Goal: Information Seeking & Learning: Learn about a topic

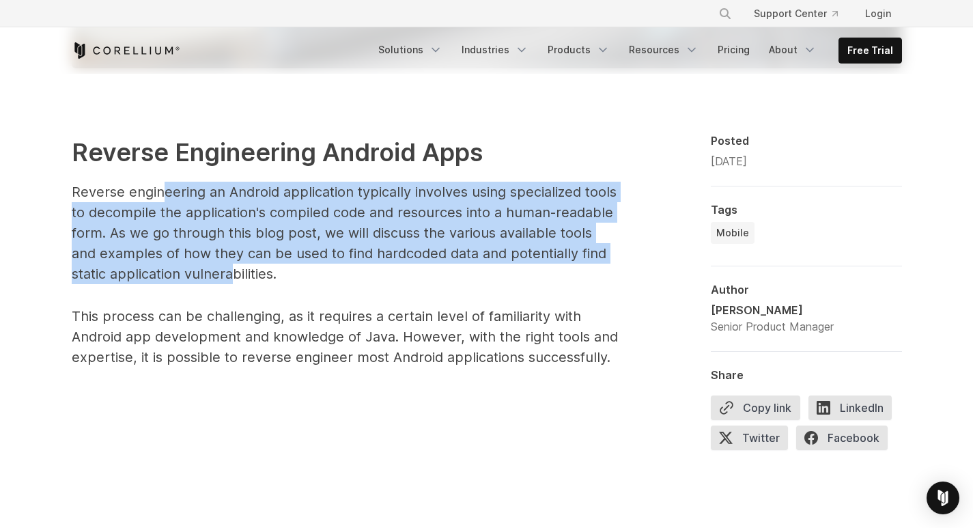
drag, startPoint x: 164, startPoint y: 192, endPoint x: 193, endPoint y: 266, distance: 80.0
click at [193, 266] on p "Reverse engineering an Android application typically involves using specialized…" at bounding box center [345, 233] width 546 height 102
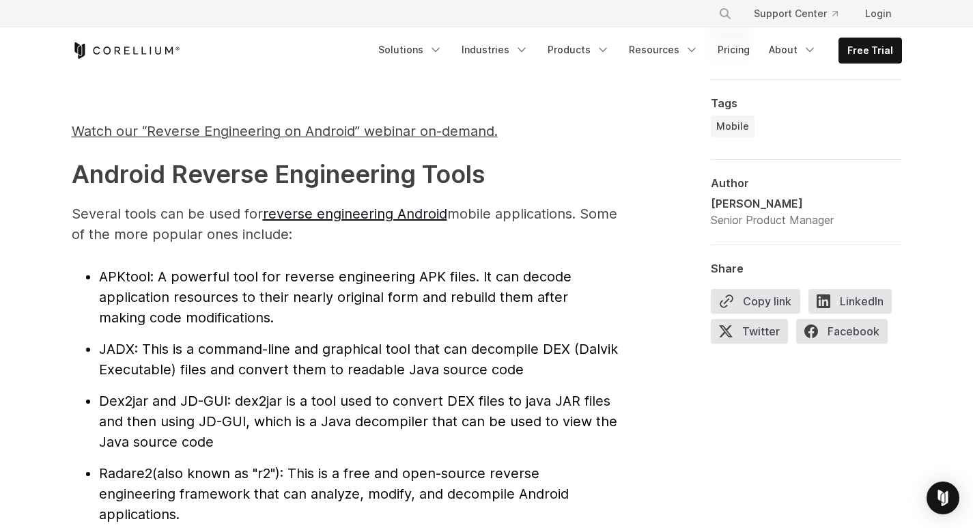
scroll to position [1393, 0]
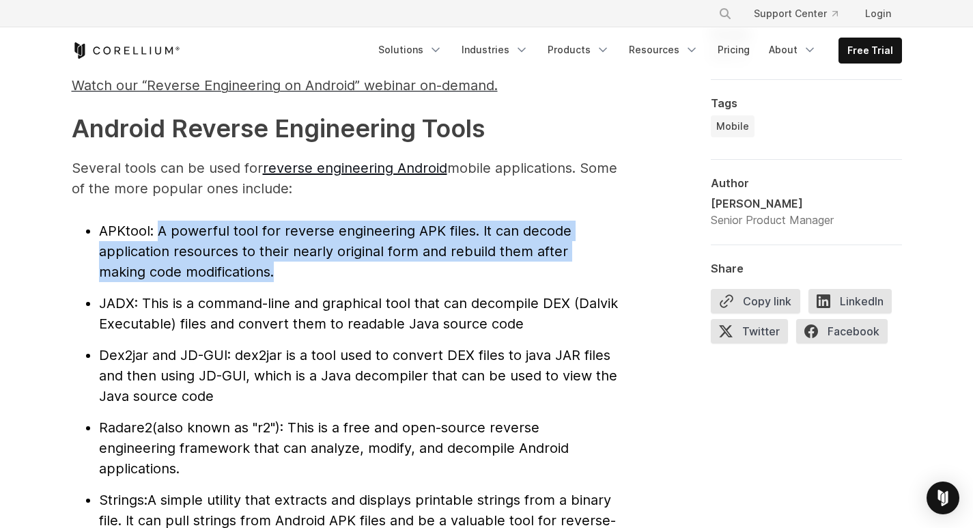
drag, startPoint x: 238, startPoint y: 272, endPoint x: 158, endPoint y: 232, distance: 89.8
click at [158, 232] on li "APKtool : A powerful tool for reverse engineering APK files. It can decode appl…" at bounding box center [358, 251] width 519 height 61
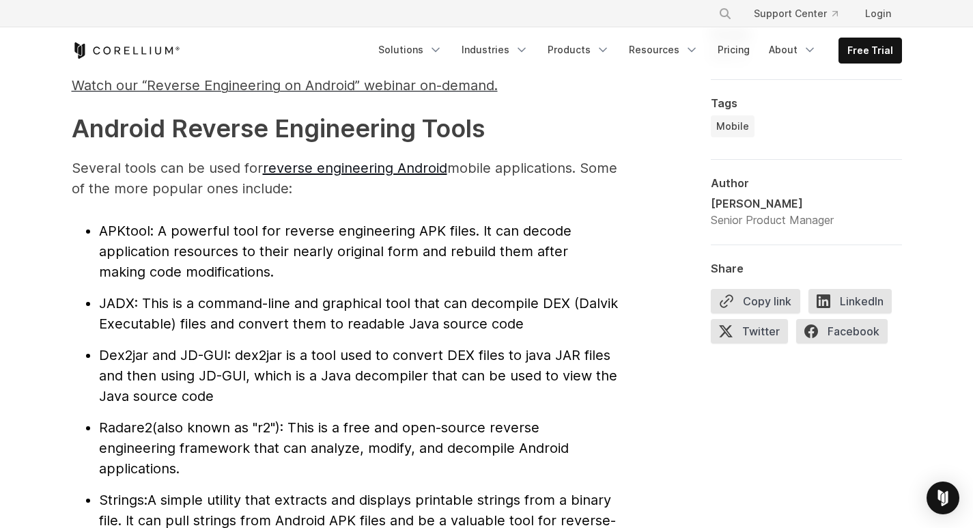
click at [148, 300] on span ": This is a command-line and graphical tool that can decompile DEX (Dalvik Exec…" at bounding box center [358, 313] width 519 height 37
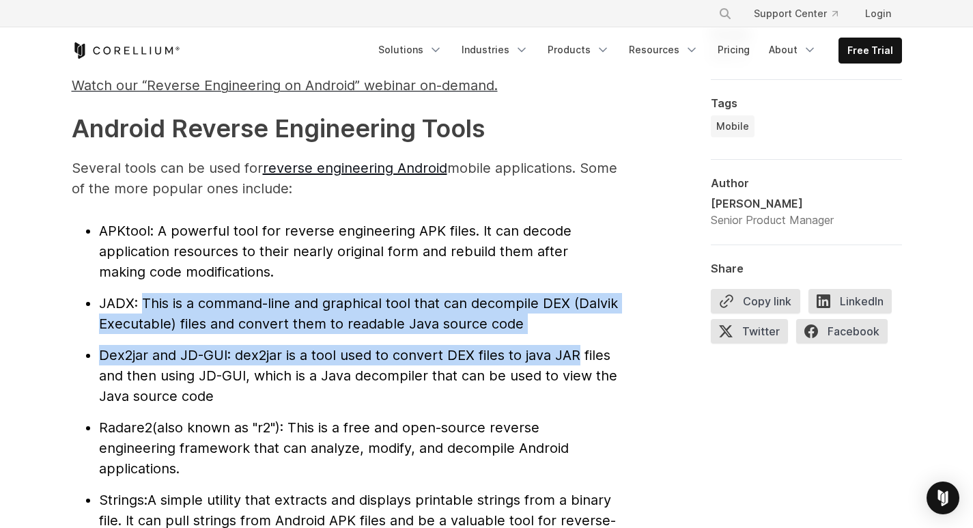
drag, startPoint x: 143, startPoint y: 300, endPoint x: 576, endPoint y: 345, distance: 436.0
click at [576, 345] on ul "APKtool : A powerful tool for reverse engineering APK files. It can decode appl…" at bounding box center [345, 386] width 546 height 331
click at [552, 326] on li "JADX : This is a command-line and graphical tool that can decompile DEX (Dalvik…" at bounding box center [358, 313] width 519 height 41
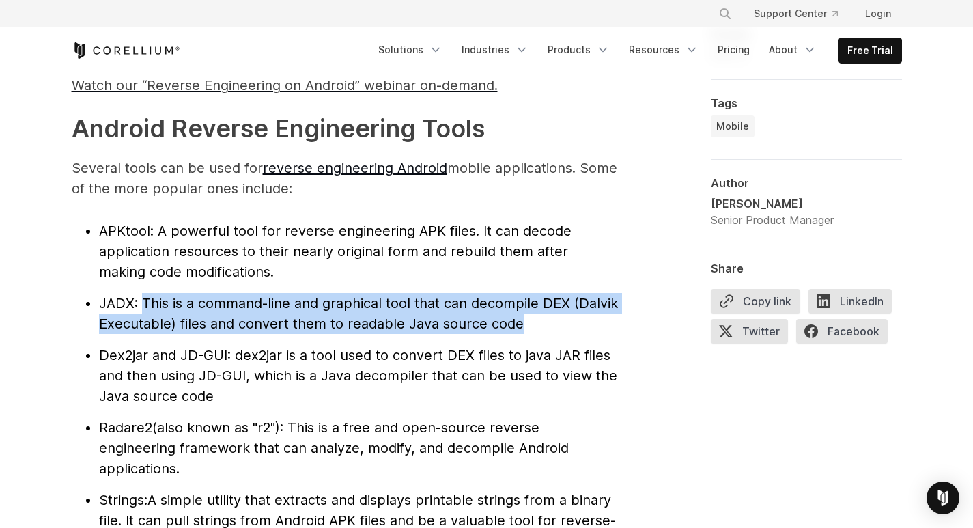
drag, startPoint x: 524, startPoint y: 324, endPoint x: 144, endPoint y: 304, distance: 380.2
click at [144, 304] on li "JADX : This is a command-line and graphical tool that can decompile DEX (Dalvik…" at bounding box center [358, 313] width 519 height 41
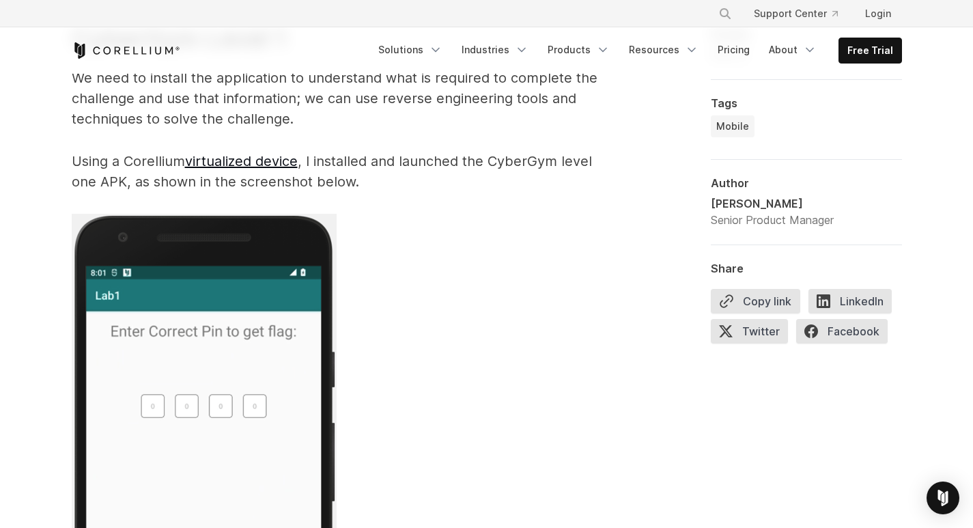
scroll to position [2786, 0]
